Goal: Find specific page/section: Find specific page/section

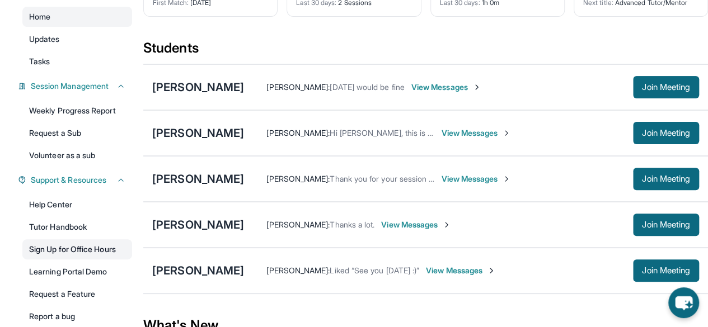
scroll to position [101, 0]
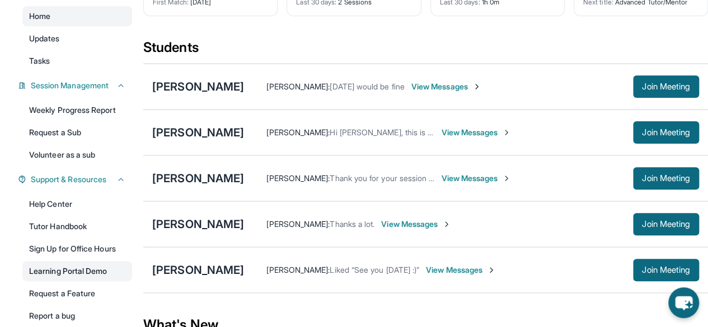
click at [83, 281] on link "Learning Portal Demo" at bounding box center [77, 271] width 110 height 20
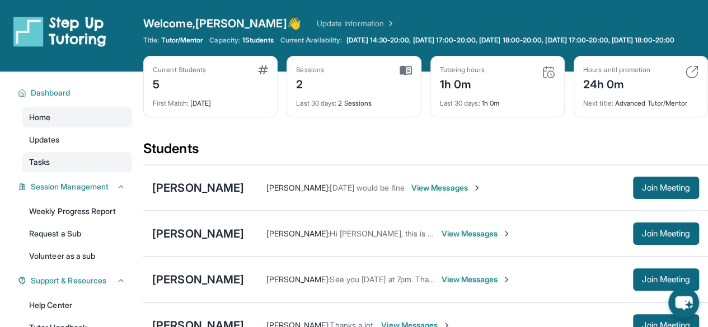
click at [45, 172] on link "Tasks" at bounding box center [77, 162] width 110 height 20
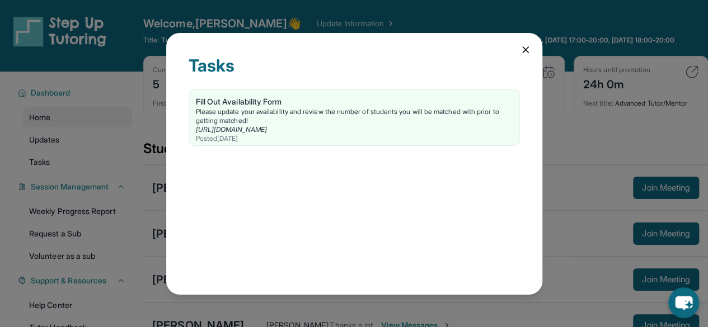
click at [516, 52] on div "Tasks Fill Out Availability Form Please update your availability and review the…" at bounding box center [354, 164] width 376 height 262
click at [532, 47] on div "Tasks Fill Out Availability Form Please update your availability and review the…" at bounding box center [354, 164] width 376 height 262
click at [531, 54] on div "Tasks Fill Out Availability Form Please update your availability and review the…" at bounding box center [354, 164] width 376 height 262
click at [525, 53] on icon at bounding box center [525, 49] width 11 height 11
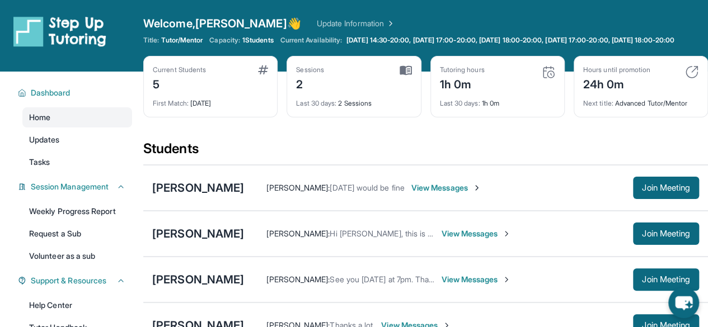
click at [311, 30] on div "Welcome, Fayeza 👋 Update Information" at bounding box center [425, 24] width 565 height 16
click at [69, 29] on img at bounding box center [59, 31] width 93 height 31
